Goal: Find specific page/section: Find specific page/section

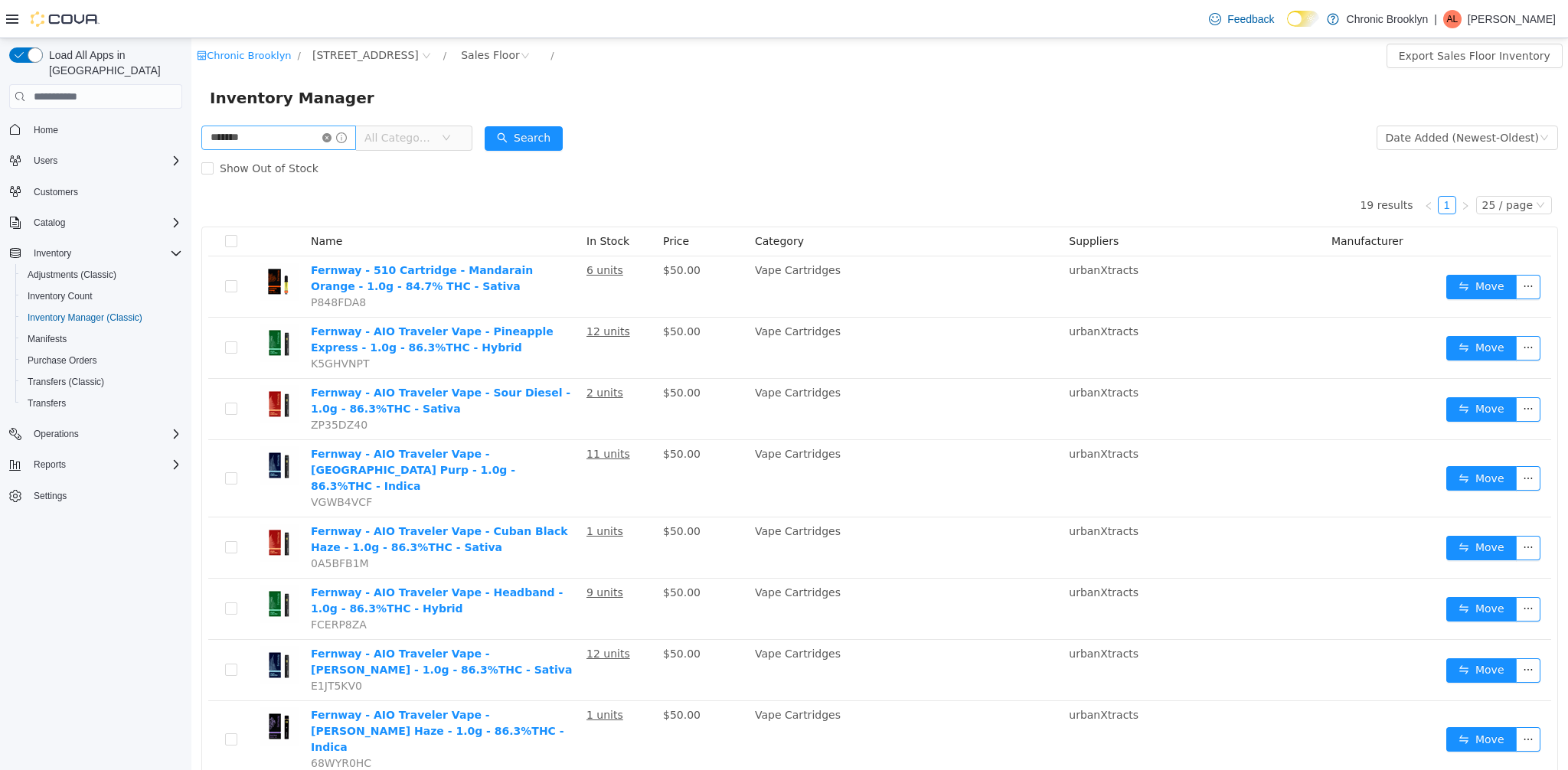
click at [332, 136] on icon "icon: close-circle" at bounding box center [326, 137] width 9 height 9
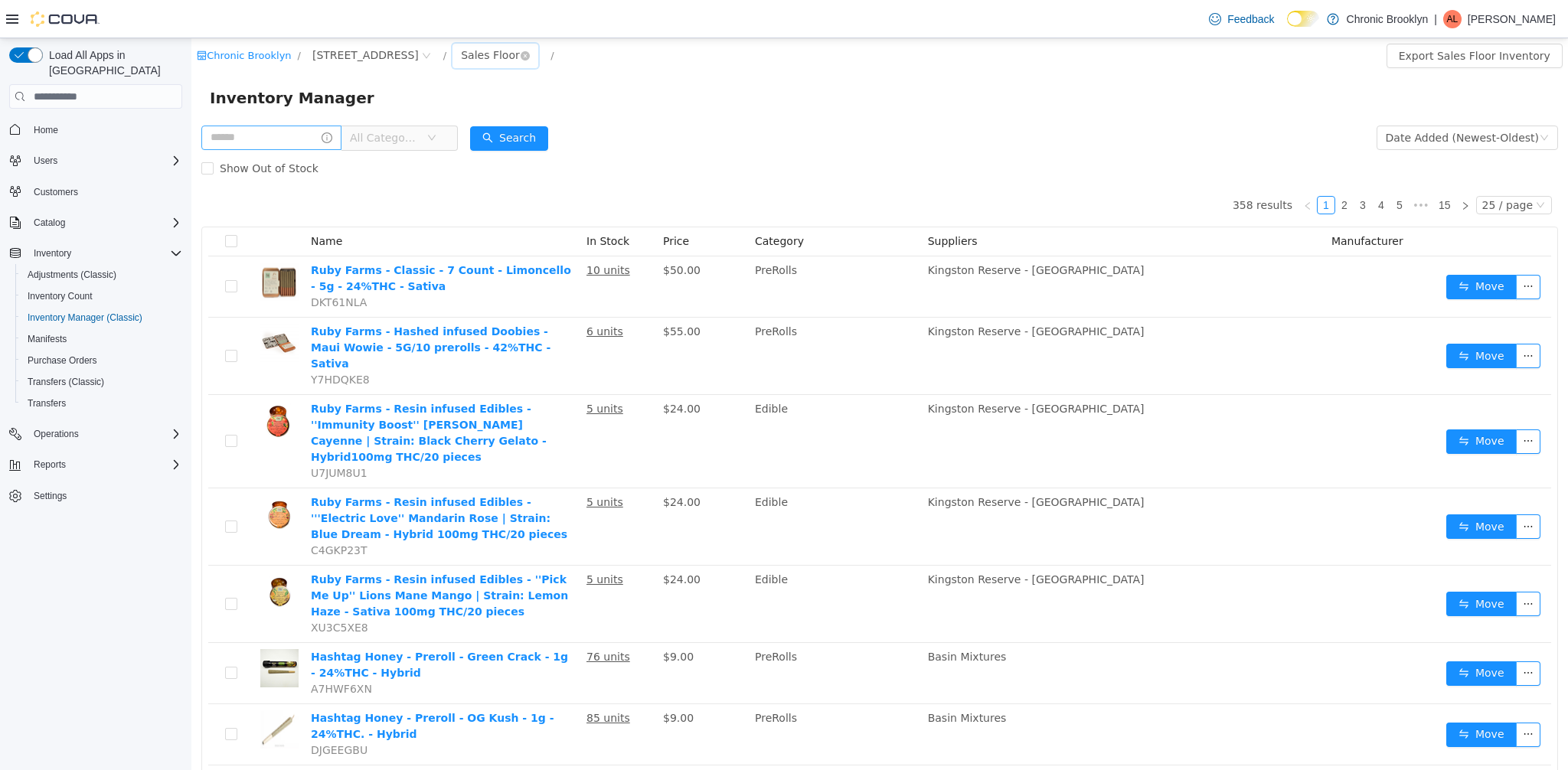
click at [469, 62] on div "Sales Floor" at bounding box center [495, 55] width 86 height 25
click at [520, 57] on icon "icon: close-circle" at bounding box center [524, 55] width 9 height 9
click at [526, 138] on button "Search" at bounding box center [508, 139] width 78 height 25
click at [531, 132] on button "Search" at bounding box center [508, 139] width 78 height 25
click at [509, 130] on button "Search" at bounding box center [508, 139] width 78 height 25
